Goal: Task Accomplishment & Management: Manage account settings

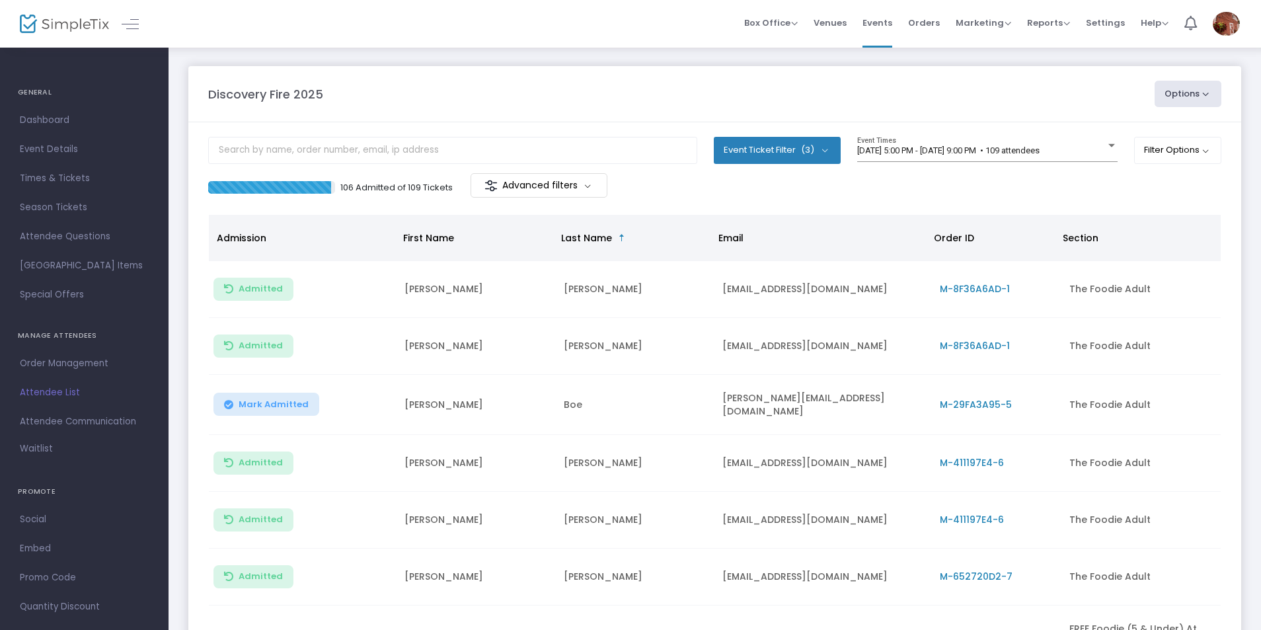
click at [907, 153] on body "Processing... please wait Box Office Sell Tickets Bookings Sell Season Pass Ven…" at bounding box center [630, 315] width 1261 height 630
click at [907, 153] on span "[DATE] 5:00 PM - [DATE] 9:00 PM • 109 attendees" at bounding box center [948, 150] width 182 height 10
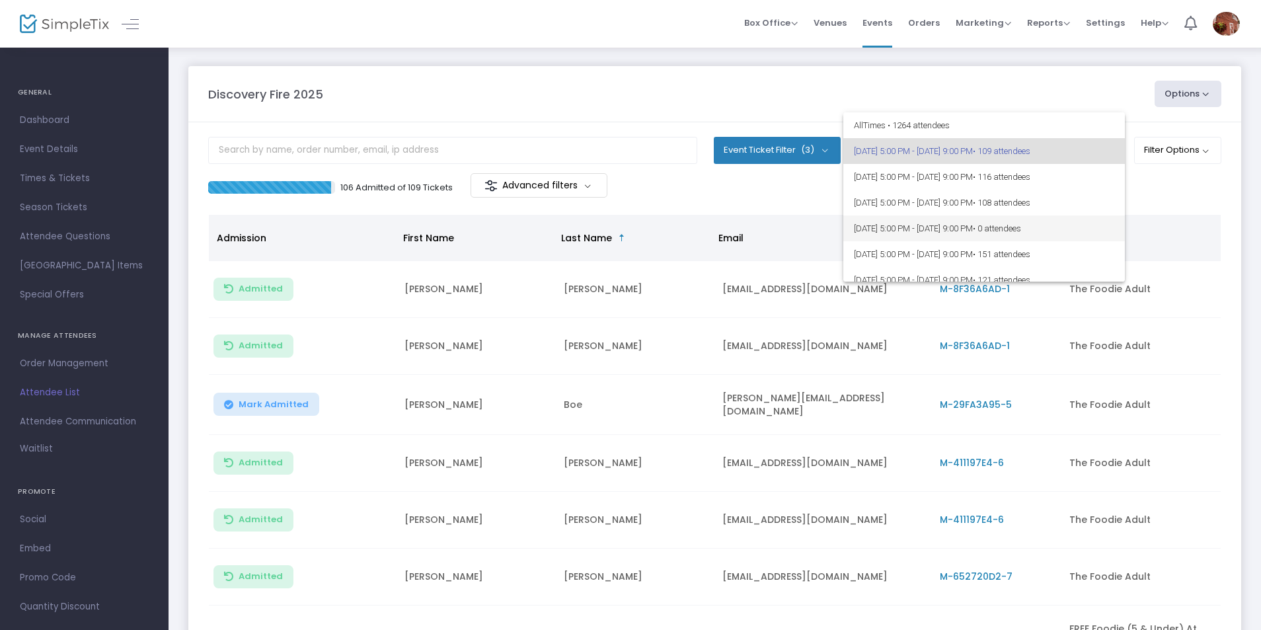
scroll to position [132, 0]
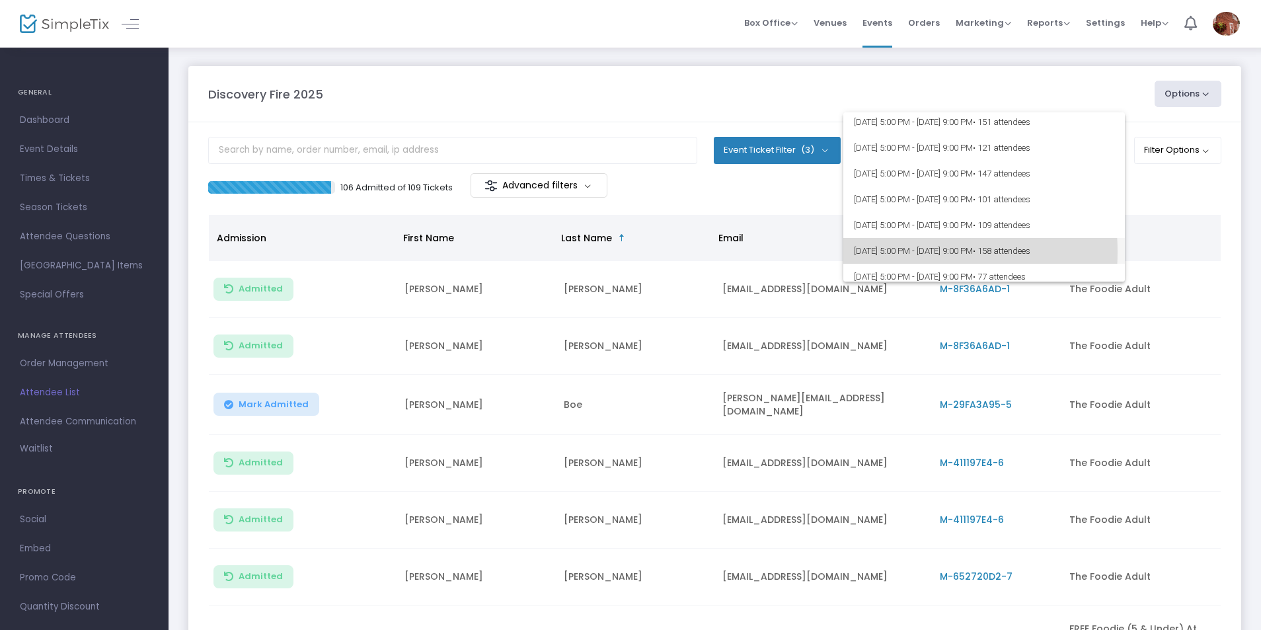
click at [886, 252] on span "[DATE] 5:00 PM - [DATE] 9:00 PM • 158 attendees" at bounding box center [984, 251] width 260 height 26
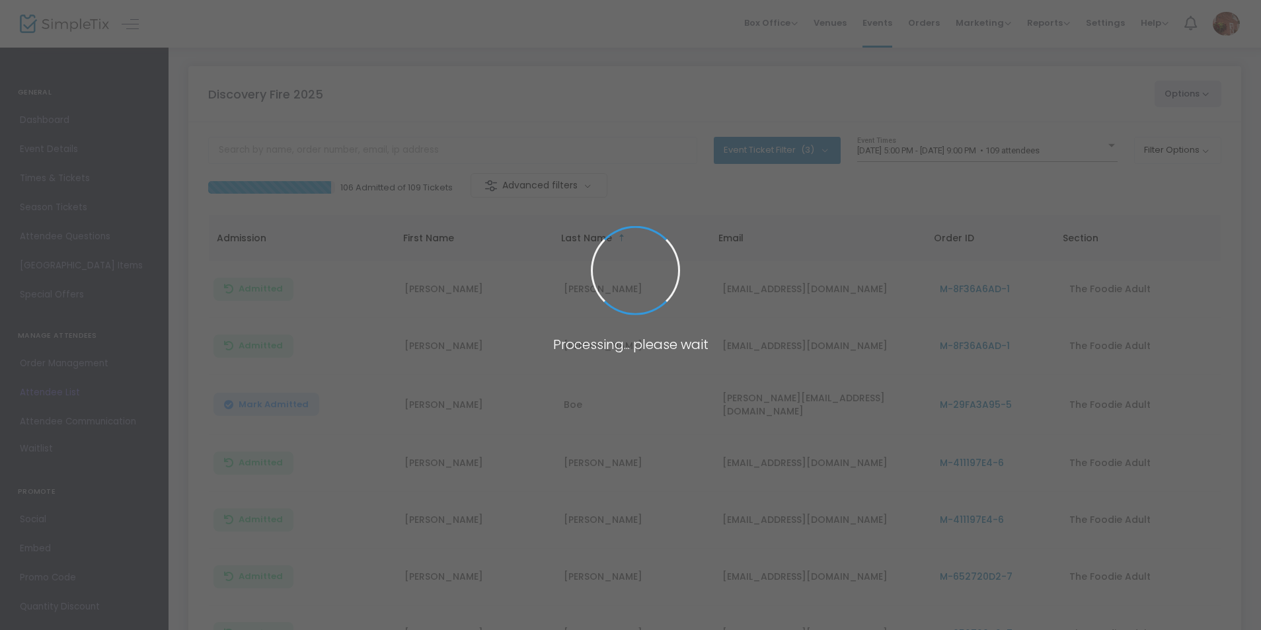
click at [951, 154] on body "Processing... please wait Box Office Sell Tickets Bookings Sell Season Pass Ven…" at bounding box center [630, 315] width 1261 height 630
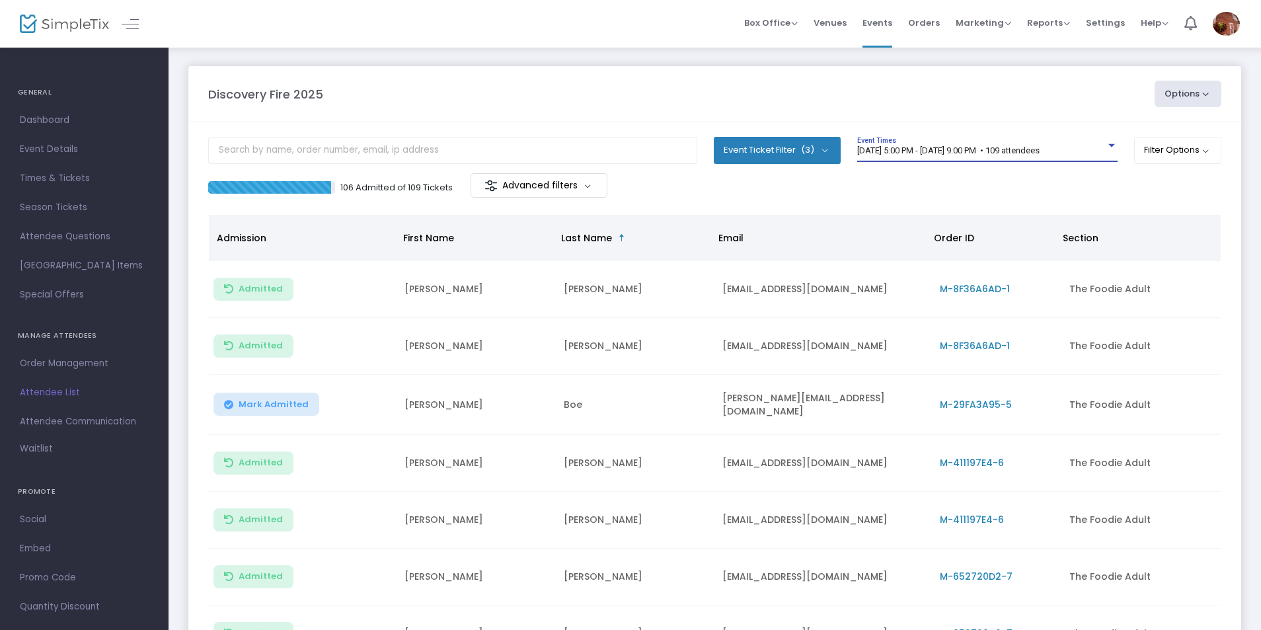
click at [951, 154] on span "[DATE] 5:00 PM - [DATE] 9:00 PM • 109 attendees" at bounding box center [948, 150] width 182 height 10
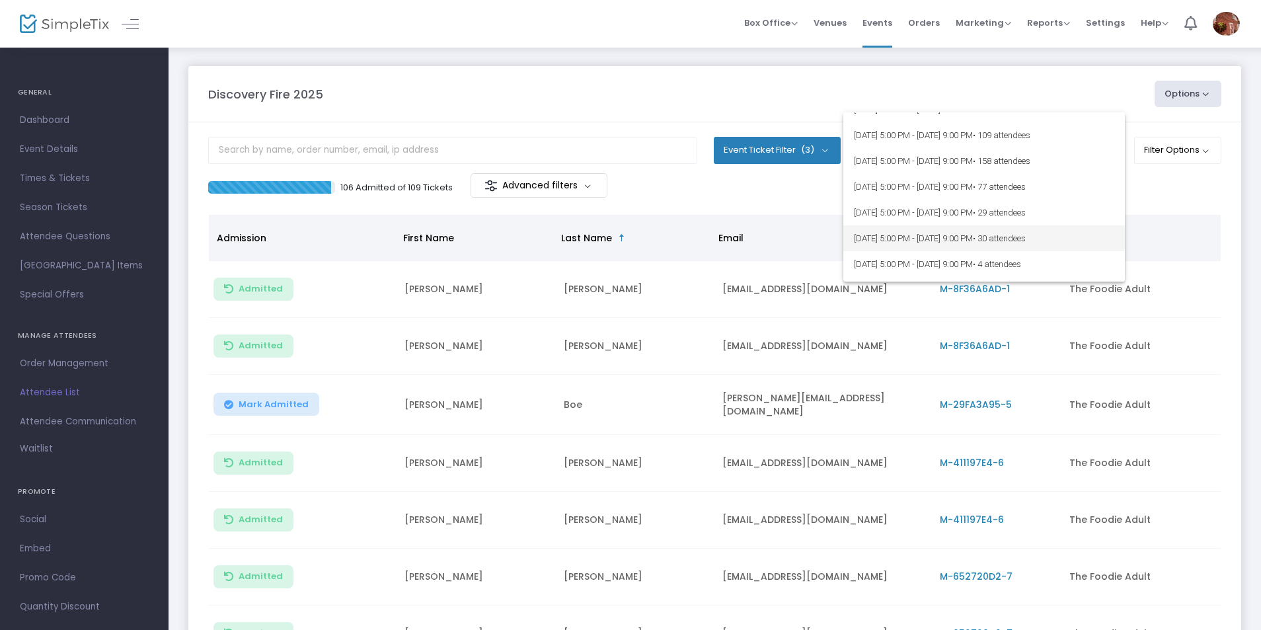
scroll to position [203, 0]
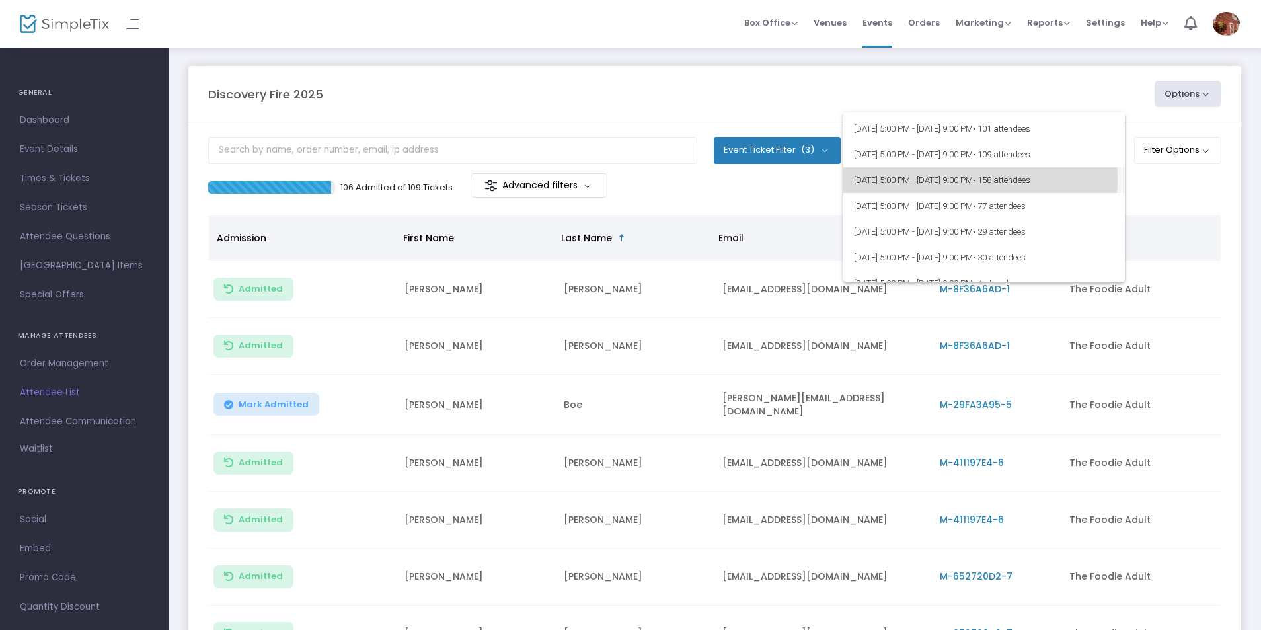
click at [976, 180] on span "[DATE] 5:00 PM - [DATE] 9:00 PM • 158 attendees" at bounding box center [984, 180] width 260 height 26
